Goal: Transaction & Acquisition: Purchase product/service

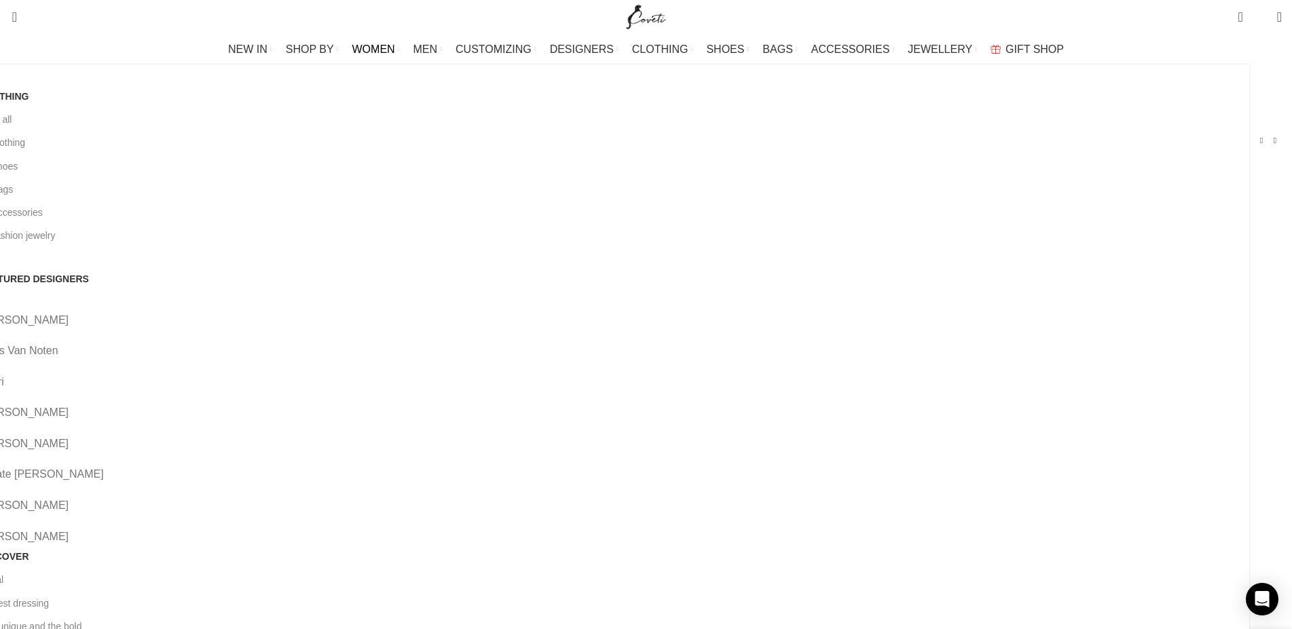
click at [487, 435] on link "[PERSON_NAME]" at bounding box center [609, 444] width 1260 height 18
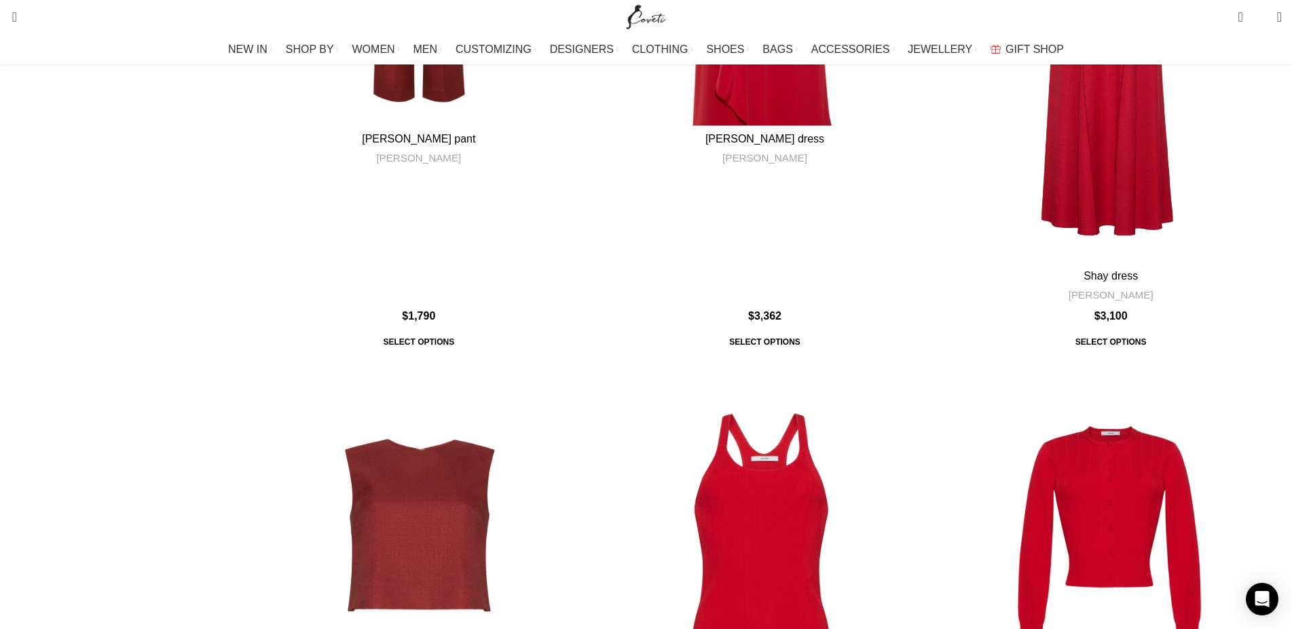
scroll to position [4639, 0]
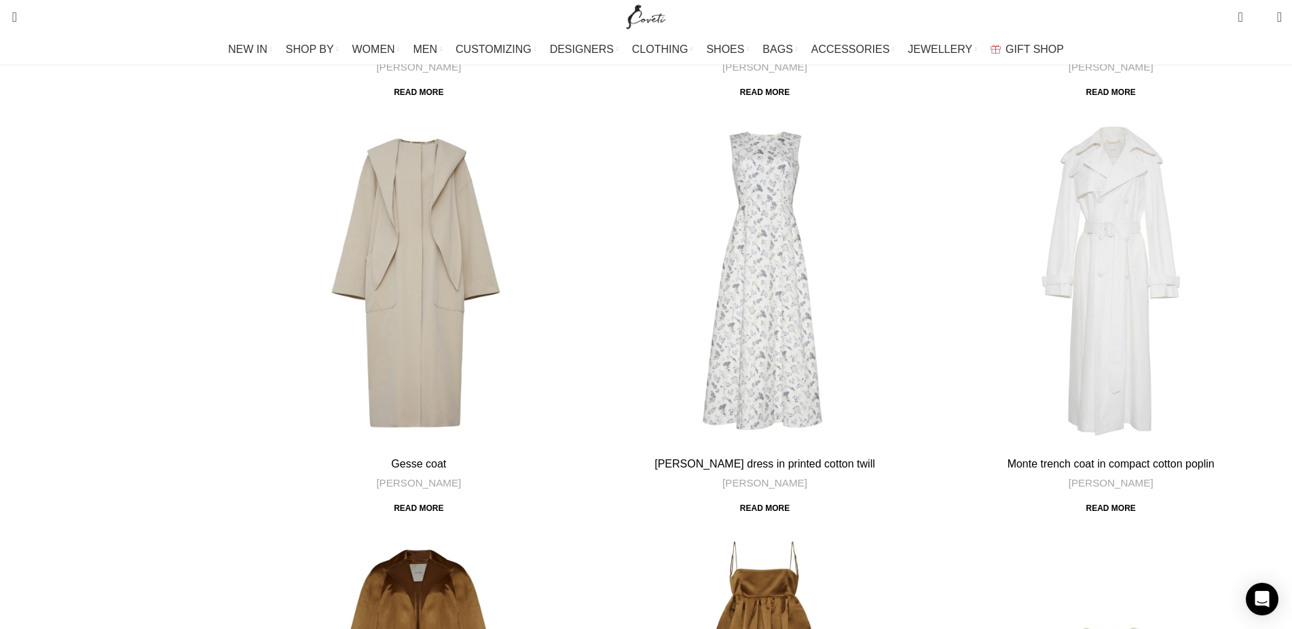
scroll to position [3423, 0]
